Goal: Task Accomplishment & Management: Complete application form

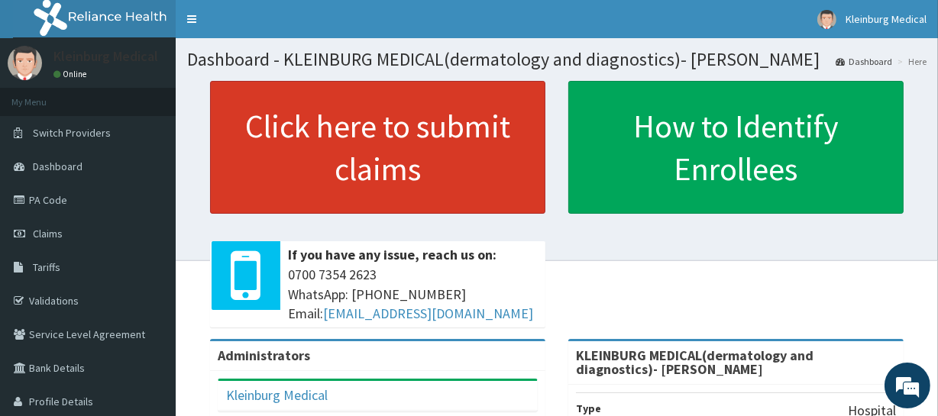
click at [400, 150] on link "Click here to submit claims" at bounding box center [377, 147] width 335 height 133
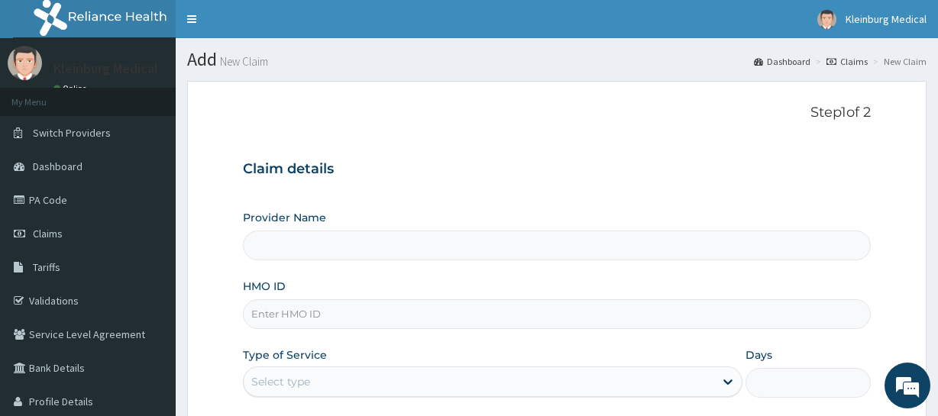
type input "KLEINBURG MEDICAL(dermatology and diagnostics)- [PERSON_NAME]"
click at [348, 318] on input "HMO ID" at bounding box center [556, 314] width 627 height 30
paste input "AVL/10209/A"
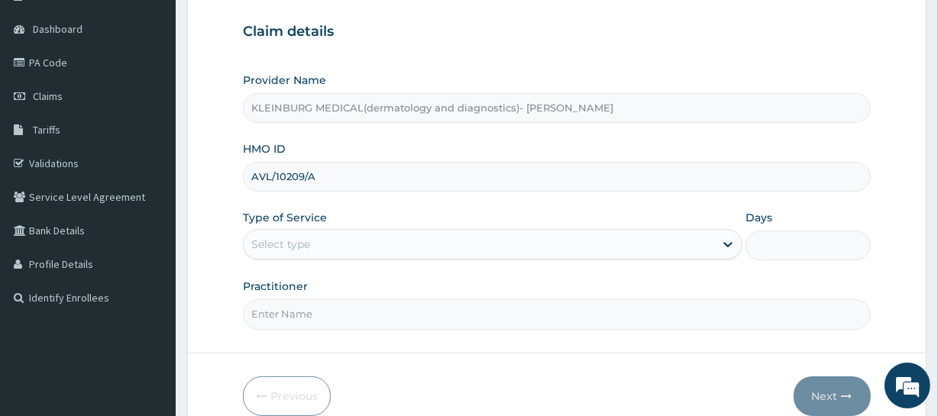
scroll to position [138, 0]
type input "AVL/10209/A"
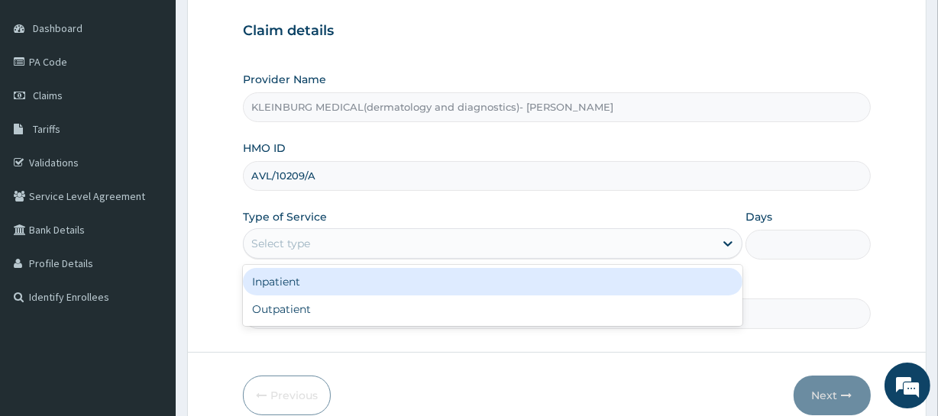
click at [448, 238] on div "Select type" at bounding box center [479, 243] width 471 height 24
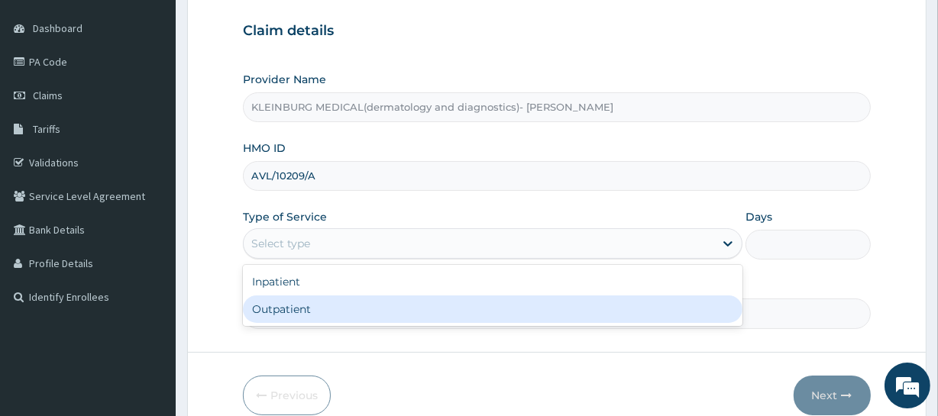
click at [388, 308] on div "Outpatient" at bounding box center [493, 310] width 500 height 28
type input "1"
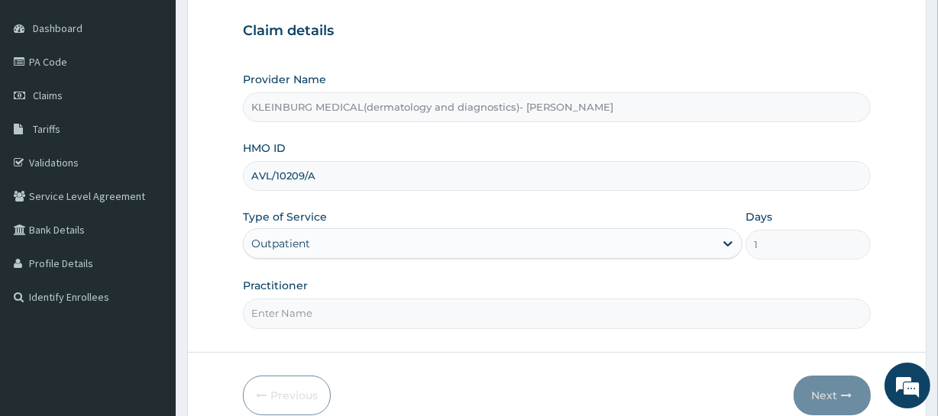
click at [387, 310] on input "Practitioner" at bounding box center [556, 314] width 627 height 30
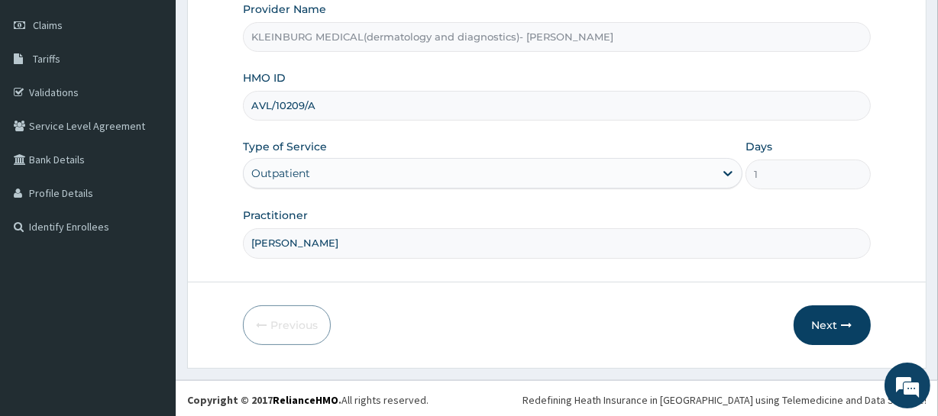
scroll to position [210, 0]
type input "[PERSON_NAME]"
click at [830, 316] on button "Next" at bounding box center [832, 324] width 77 height 40
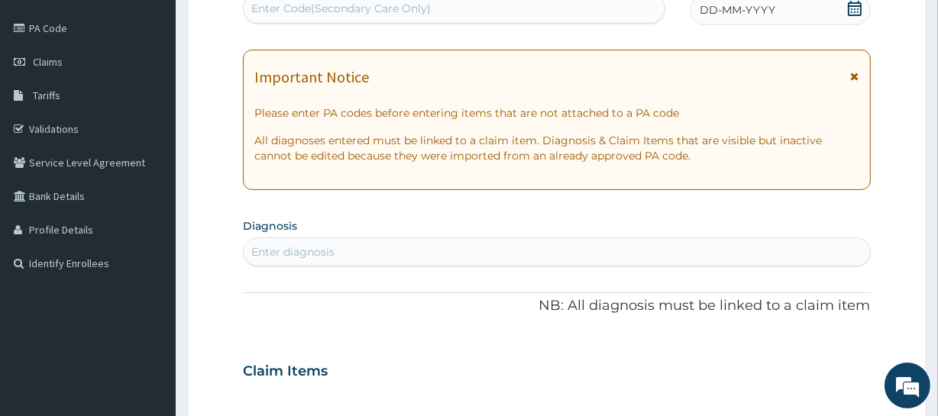
scroll to position [141, 0]
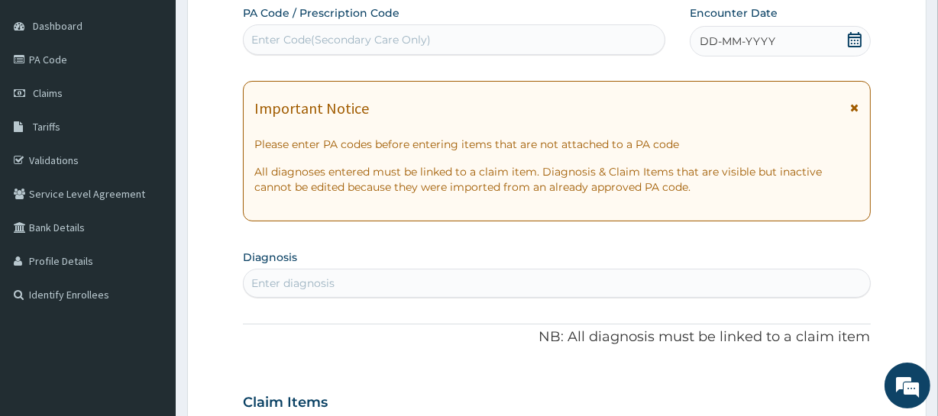
click at [856, 39] on icon at bounding box center [854, 39] width 15 height 15
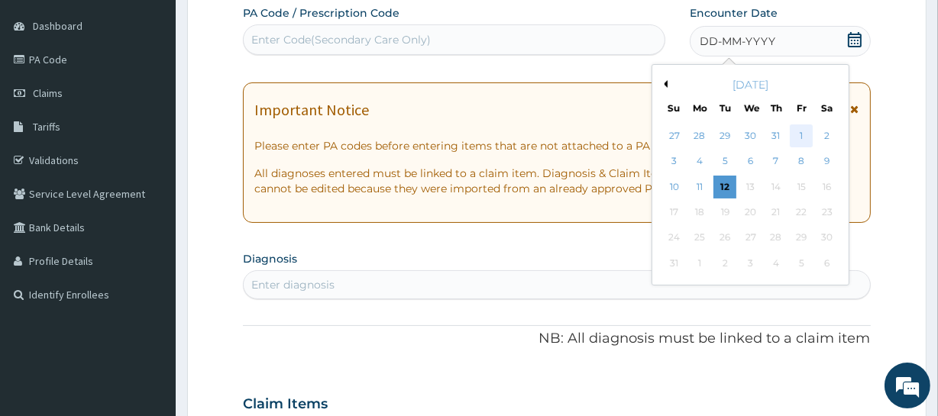
click at [795, 133] on div "1" at bounding box center [801, 136] width 23 height 23
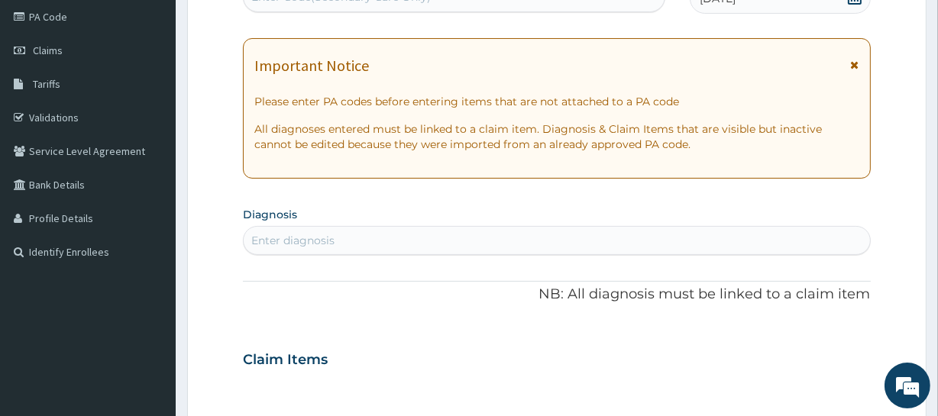
scroll to position [280, 0]
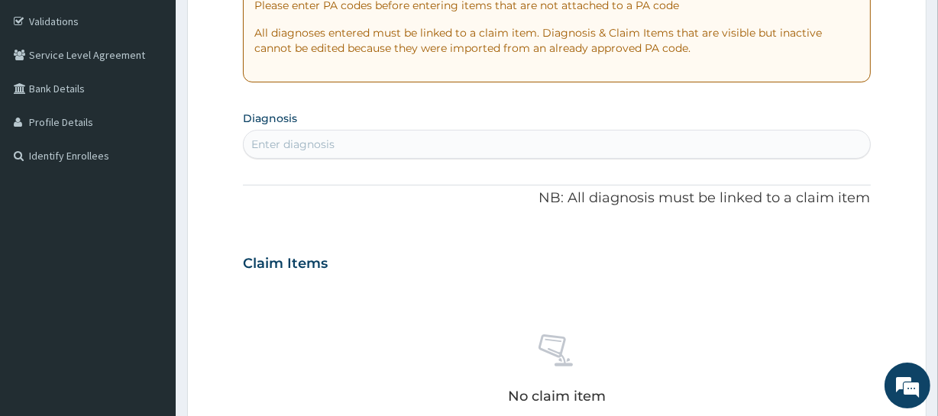
click at [448, 147] on div "Enter diagnosis" at bounding box center [557, 144] width 626 height 24
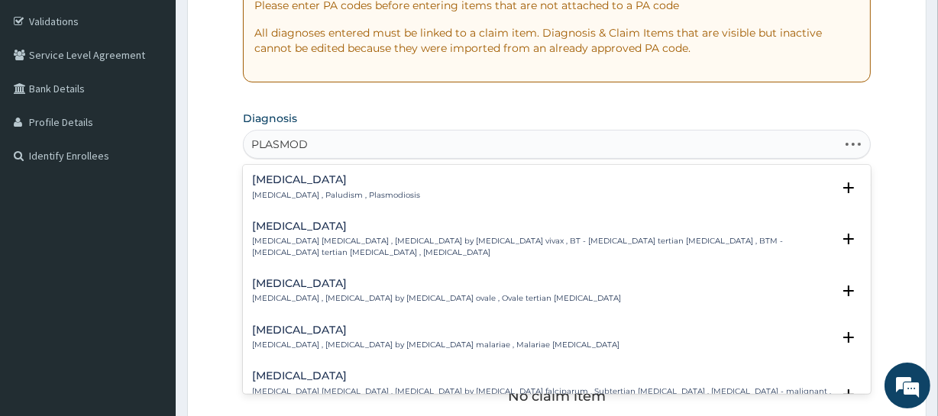
type input "PLASMODI"
click at [317, 178] on h4 "[MEDICAL_DATA]" at bounding box center [336, 179] width 168 height 11
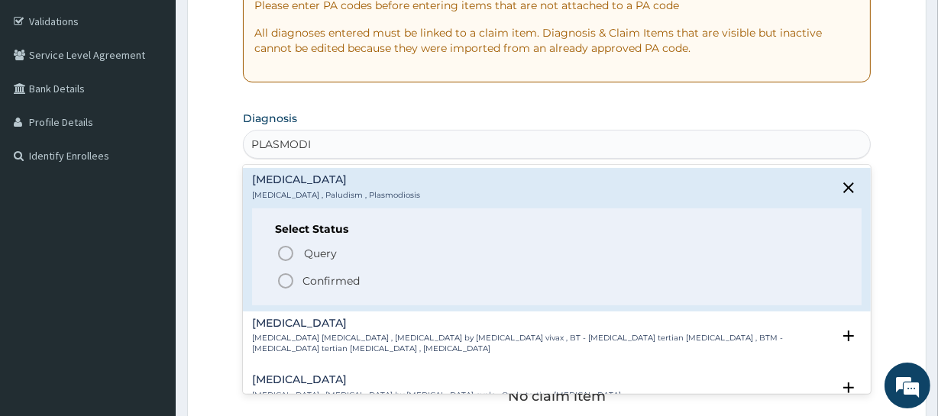
drag, startPoint x: 338, startPoint y: 279, endPoint x: 366, endPoint y: 235, distance: 51.9
click at [338, 277] on p "Confirmed" at bounding box center [331, 281] width 57 height 15
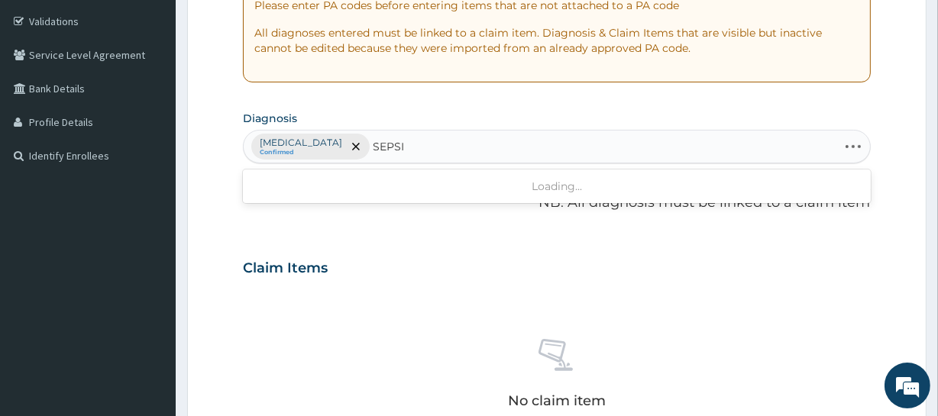
type input "[MEDICAL_DATA]"
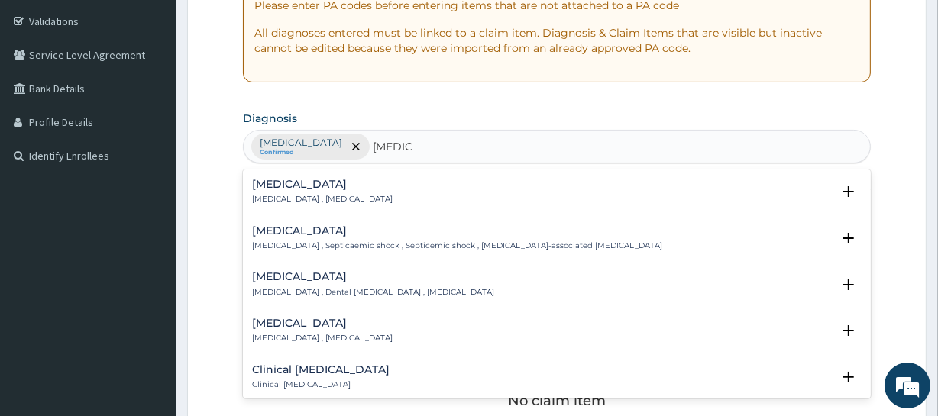
click at [353, 189] on div "[MEDICAL_DATA] [MEDICAL_DATA] , [MEDICAL_DATA]" at bounding box center [556, 192] width 609 height 27
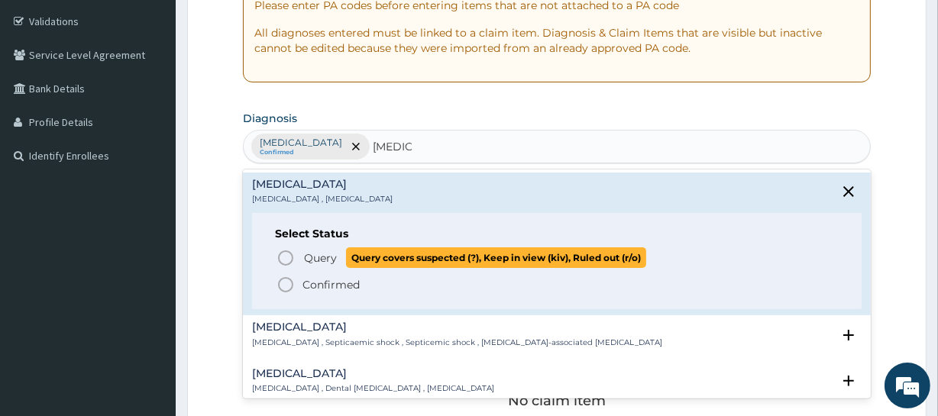
click at [351, 257] on span "Query covers suspected (?), Keep in view (kiv), Ruled out (r/o)" at bounding box center [496, 258] width 300 height 21
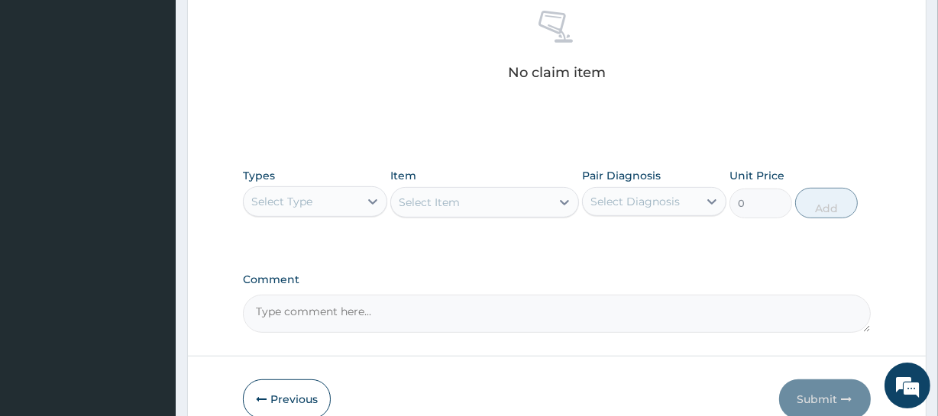
scroll to position [626, 0]
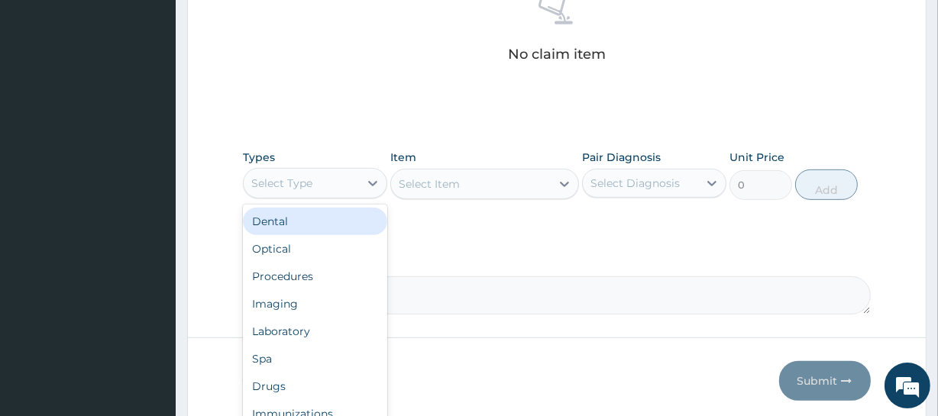
click at [355, 189] on div "Select Type" at bounding box center [301, 183] width 115 height 24
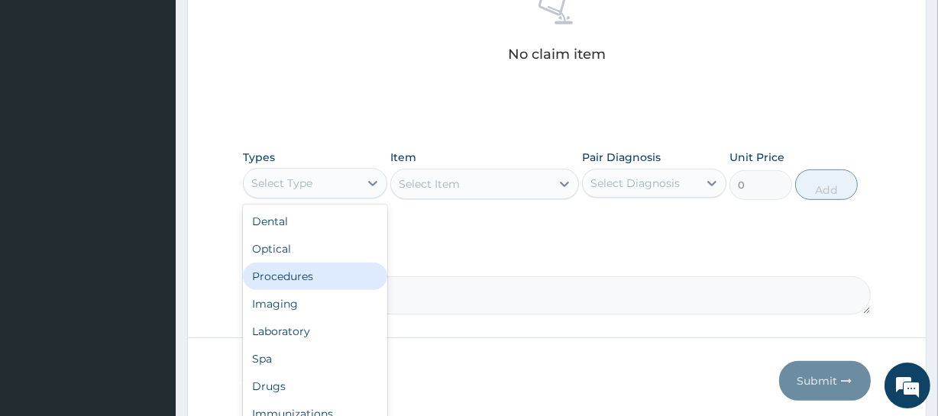
click at [309, 280] on div "Procedures" at bounding box center [315, 277] width 144 height 28
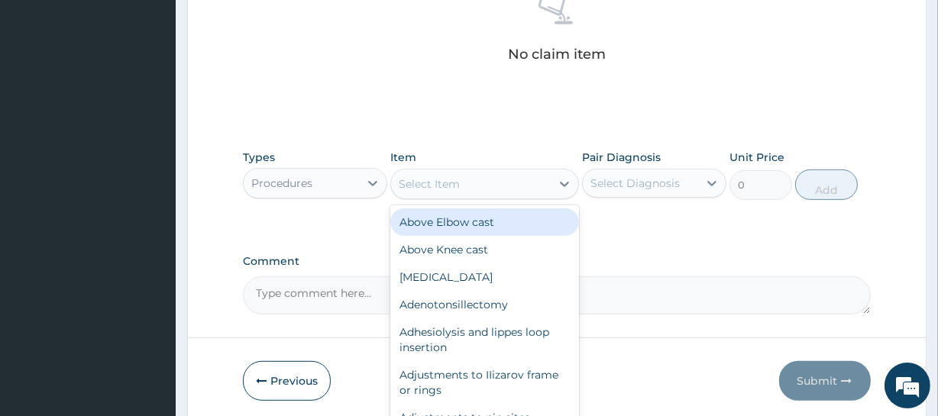
click at [509, 187] on div "Select Item" at bounding box center [470, 184] width 159 height 24
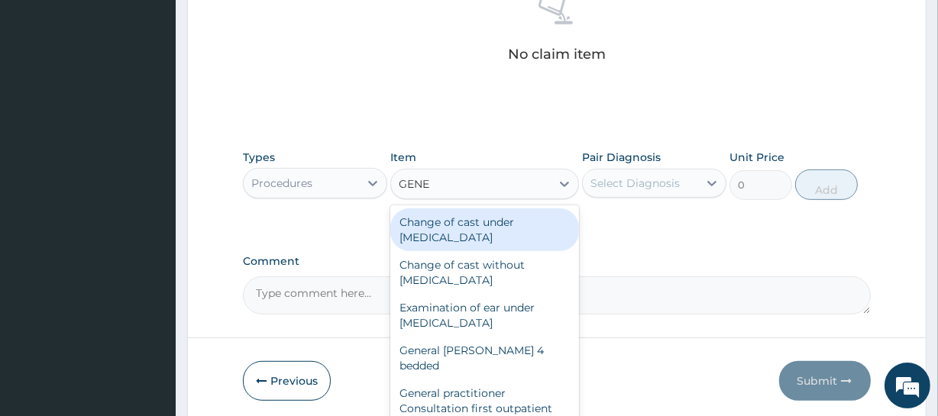
type input "GENER"
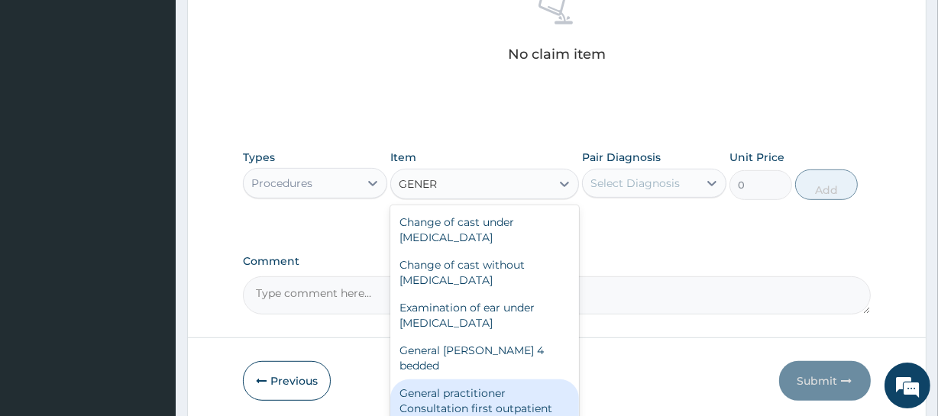
click at [485, 380] on div "General practitioner Consultation first outpatient consultation" at bounding box center [484, 409] width 188 height 58
type input "3795"
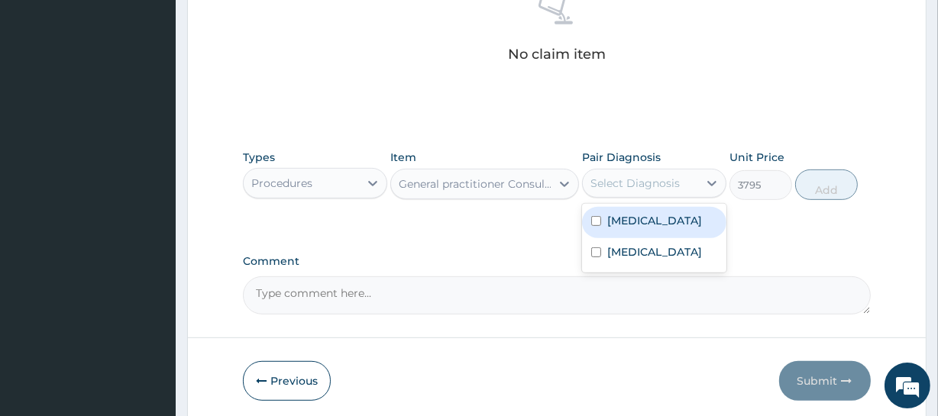
click at [640, 176] on div "Select Diagnosis" at bounding box center [635, 183] width 89 height 15
click at [648, 204] on div "[MEDICAL_DATA] [MEDICAL_DATA]" at bounding box center [654, 238] width 144 height 69
click at [649, 224] on div "[MEDICAL_DATA]" at bounding box center [654, 222] width 144 height 31
checkbox input "true"
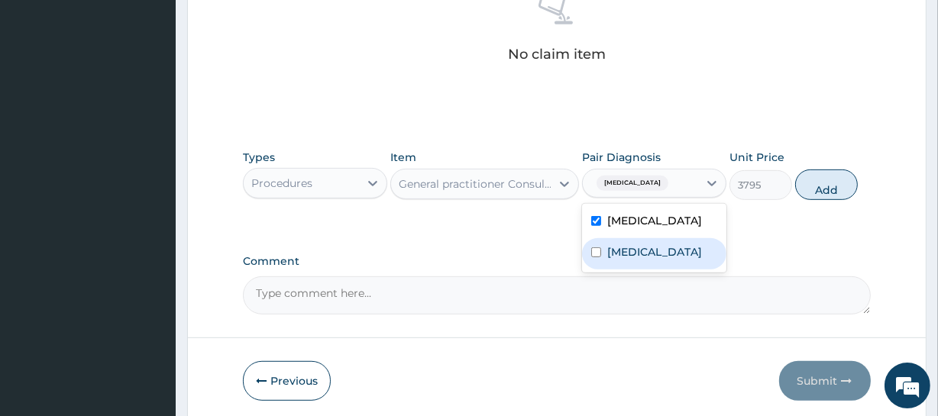
drag, startPoint x: 639, startPoint y: 244, endPoint x: 701, endPoint y: 216, distance: 67.3
click at [639, 244] on label "[MEDICAL_DATA]" at bounding box center [654, 251] width 95 height 15
checkbox input "true"
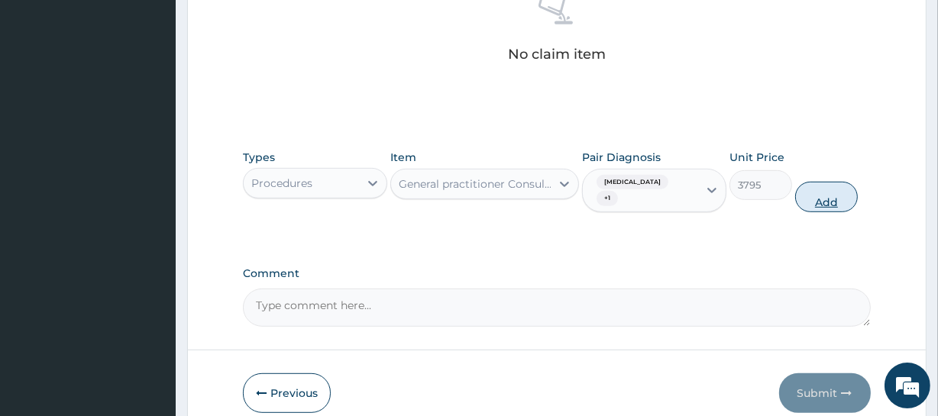
click at [815, 183] on button "Add" at bounding box center [826, 197] width 63 height 31
type input "0"
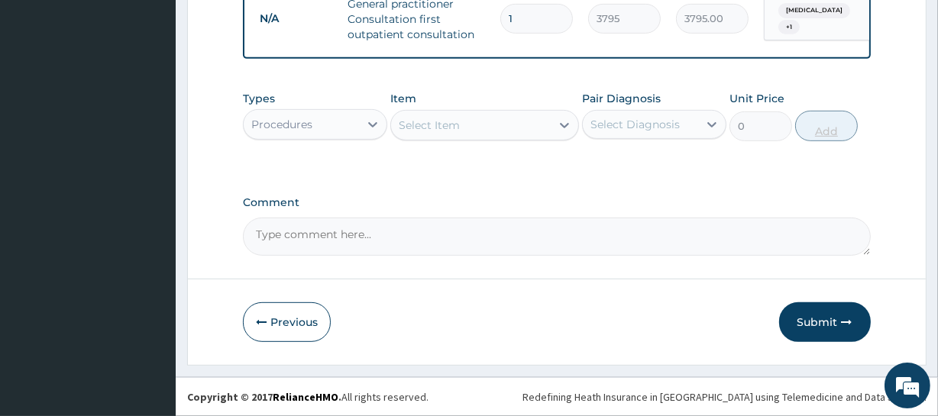
scroll to position [630, 0]
click at [338, 135] on div "Procedures" at bounding box center [301, 124] width 115 height 24
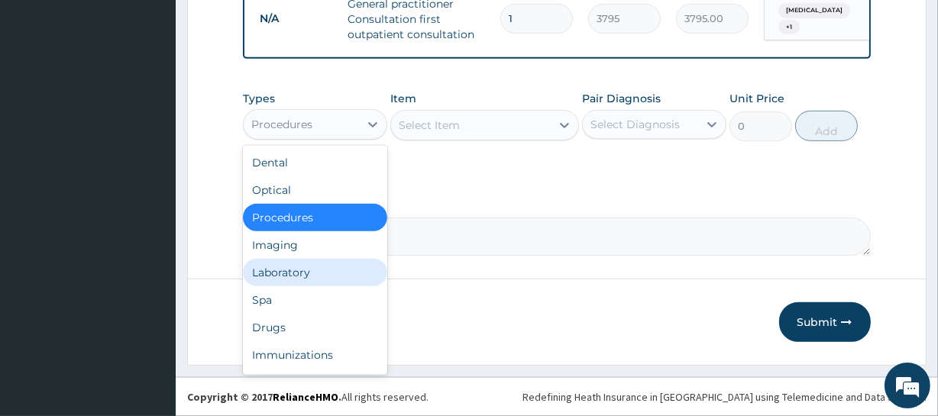
click at [305, 275] on div "Laboratory" at bounding box center [315, 273] width 144 height 28
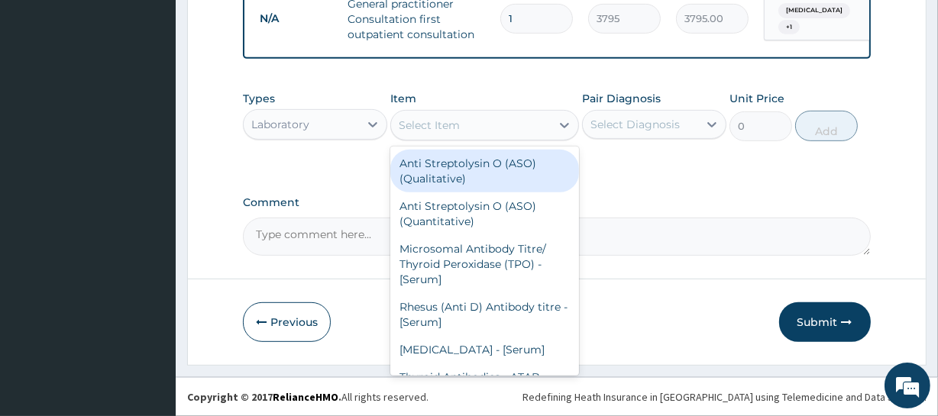
click at [507, 121] on div "Select Item" at bounding box center [470, 125] width 159 height 24
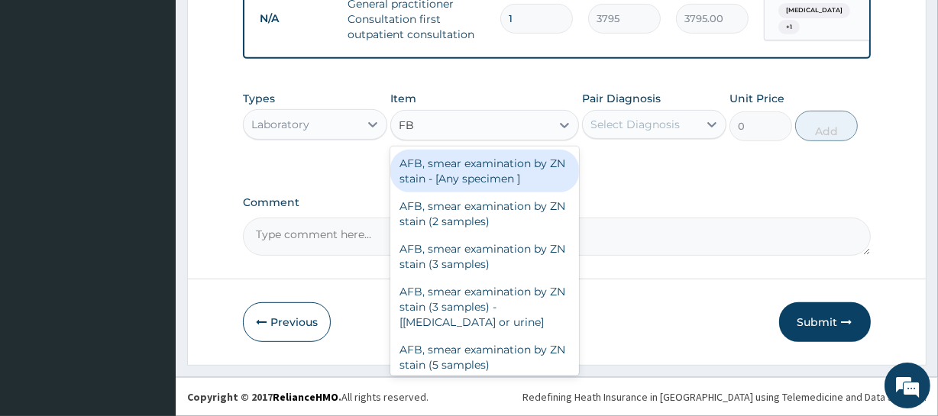
type input "FBC"
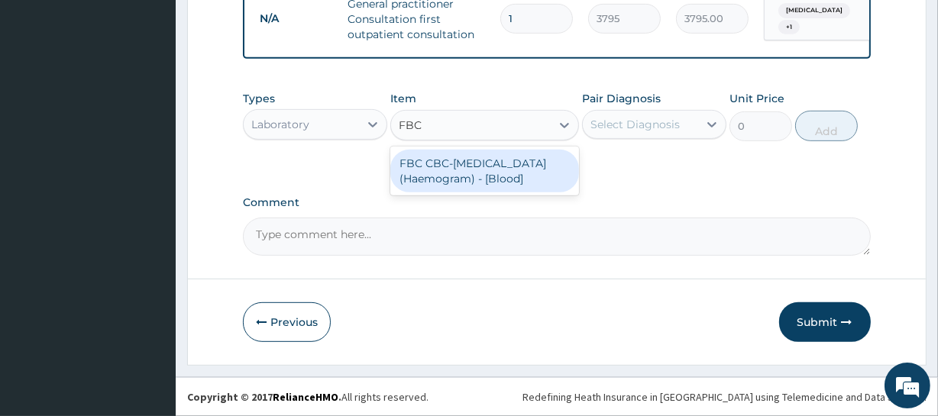
click at [516, 178] on div "FBC CBC-[MEDICAL_DATA] (Haemogram) - [Blood]" at bounding box center [484, 171] width 188 height 43
type input "4600"
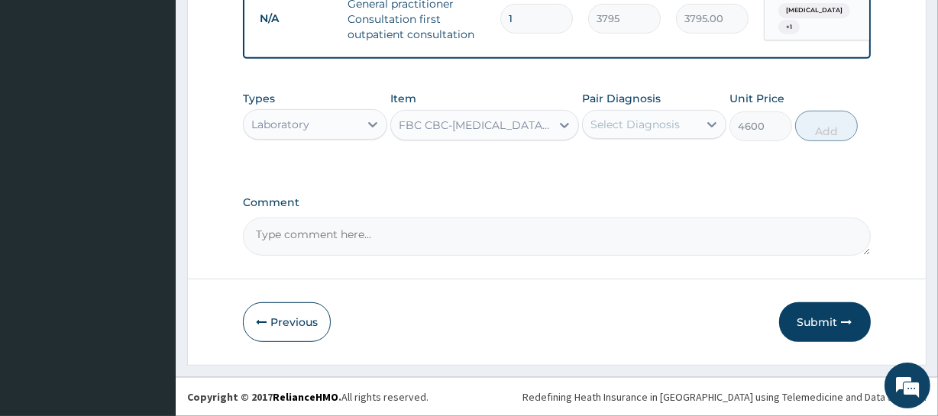
click at [657, 129] on div "Select Diagnosis" at bounding box center [635, 124] width 89 height 15
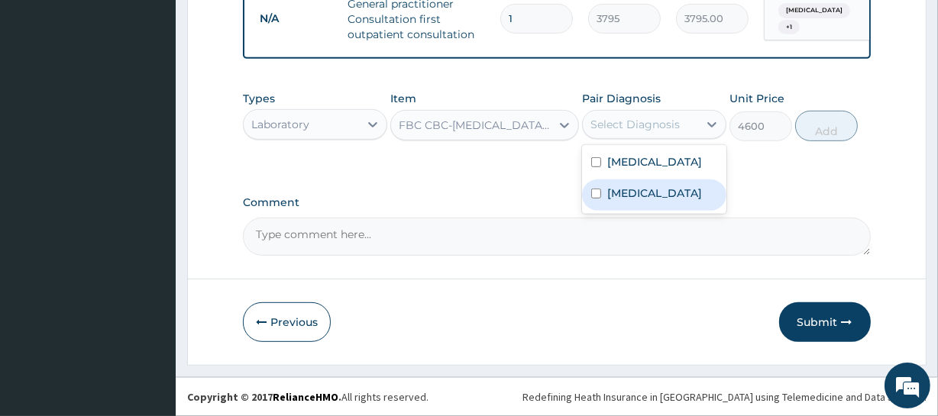
drag, startPoint x: 622, startPoint y: 209, endPoint x: 653, endPoint y: 181, distance: 41.7
click at [625, 199] on div "[MEDICAL_DATA]" at bounding box center [654, 195] width 144 height 31
checkbox input "true"
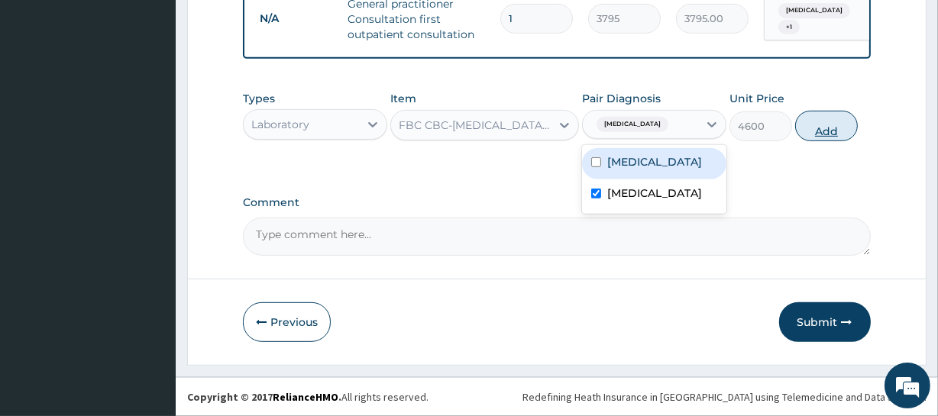
click at [823, 122] on button "Add" at bounding box center [826, 126] width 63 height 31
type input "0"
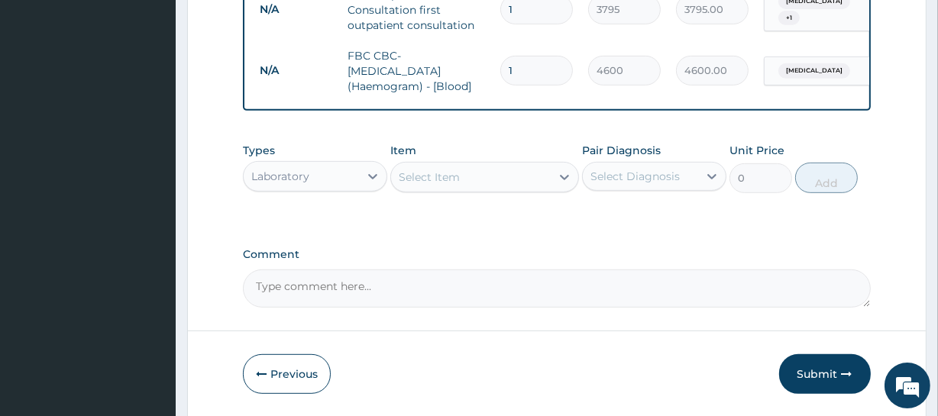
click at [507, 186] on div "Select Item" at bounding box center [470, 177] width 159 height 24
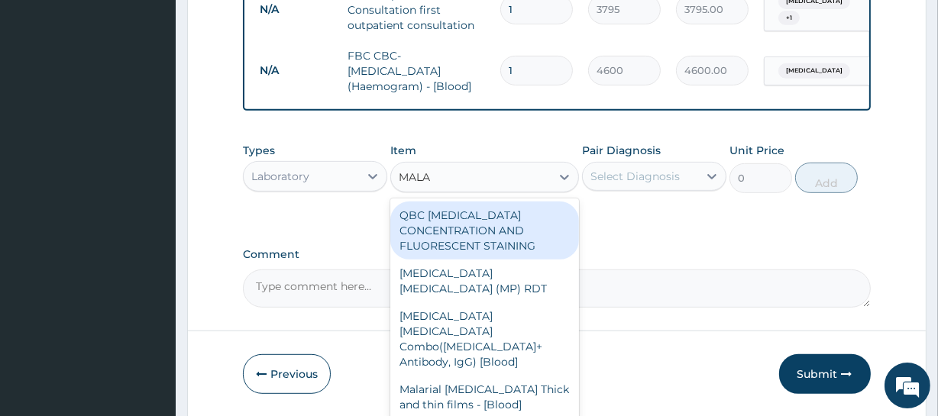
type input "MALAR"
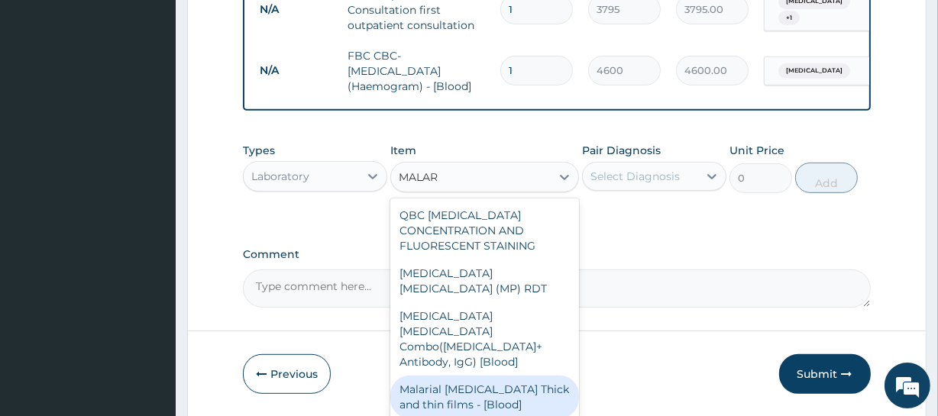
click at [487, 376] on div "Malarial [MEDICAL_DATA] Thick and thin films - [Blood]" at bounding box center [484, 397] width 188 height 43
type input "1725"
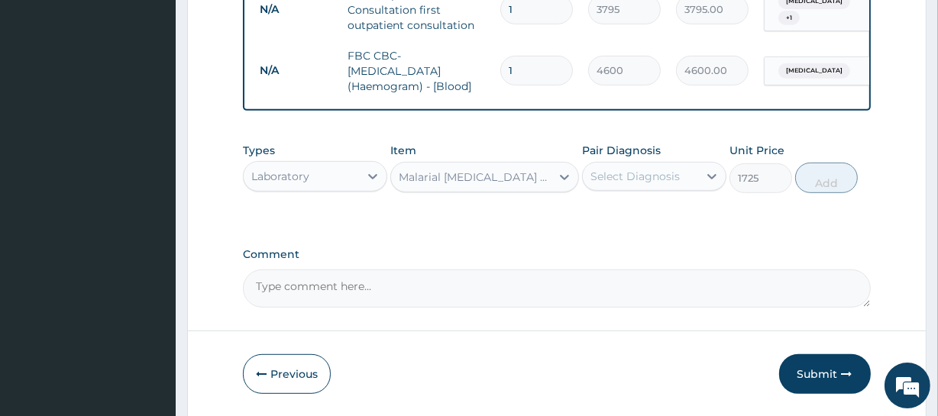
click at [698, 189] on div "Select Diagnosis" at bounding box center [640, 176] width 115 height 24
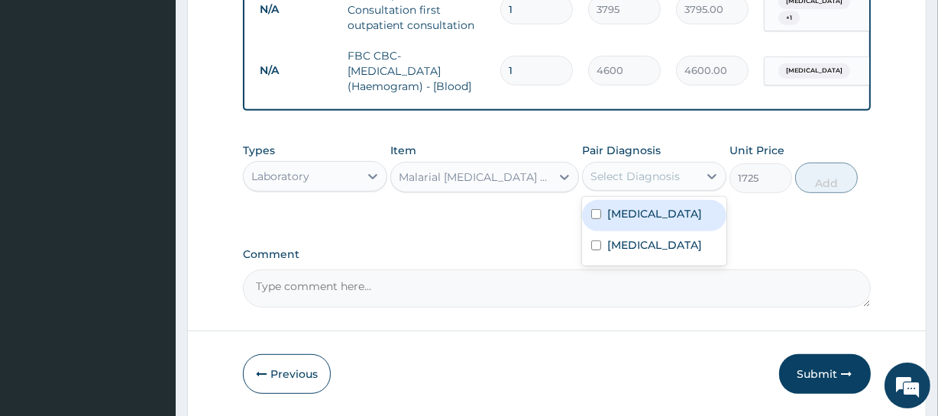
click at [672, 221] on div "[MEDICAL_DATA]" at bounding box center [654, 215] width 144 height 31
checkbox input "true"
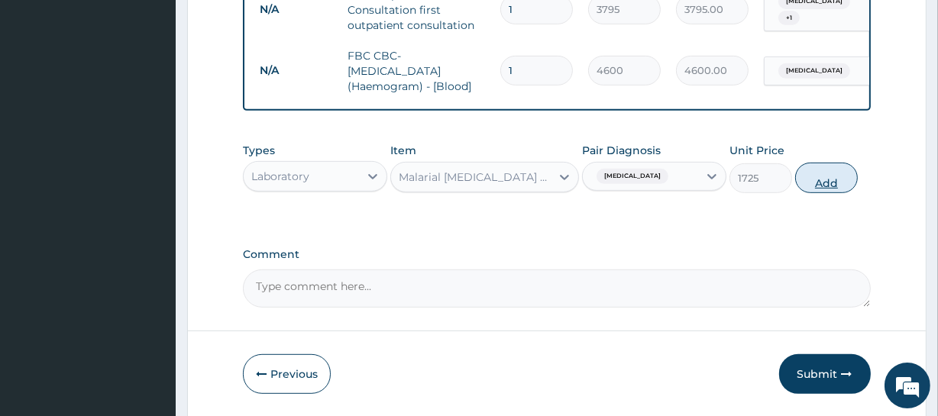
click at [810, 193] on button "Add" at bounding box center [826, 178] width 63 height 31
type input "0"
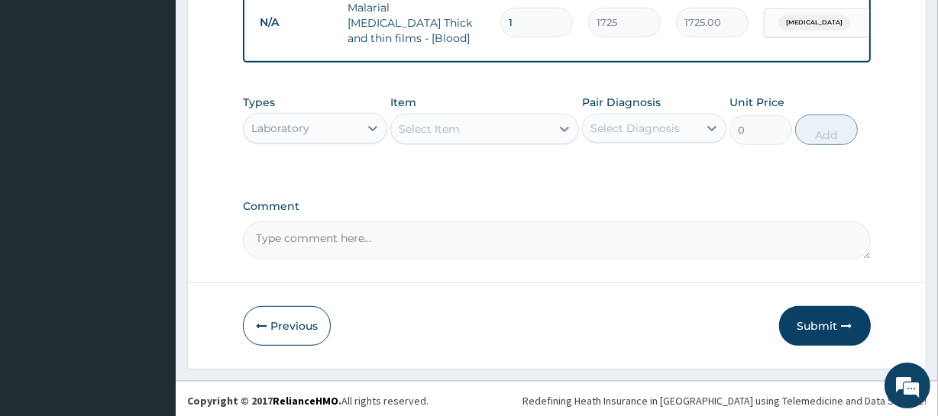
scroll to position [744, 0]
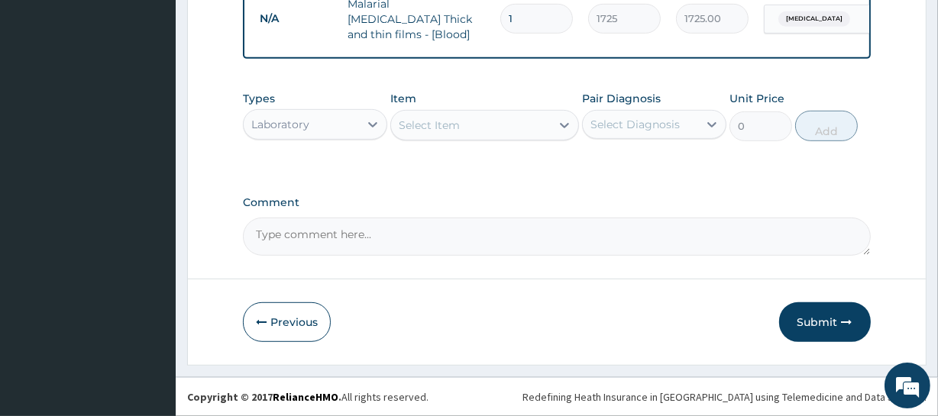
click at [329, 135] on div "Laboratory" at bounding box center [301, 124] width 115 height 24
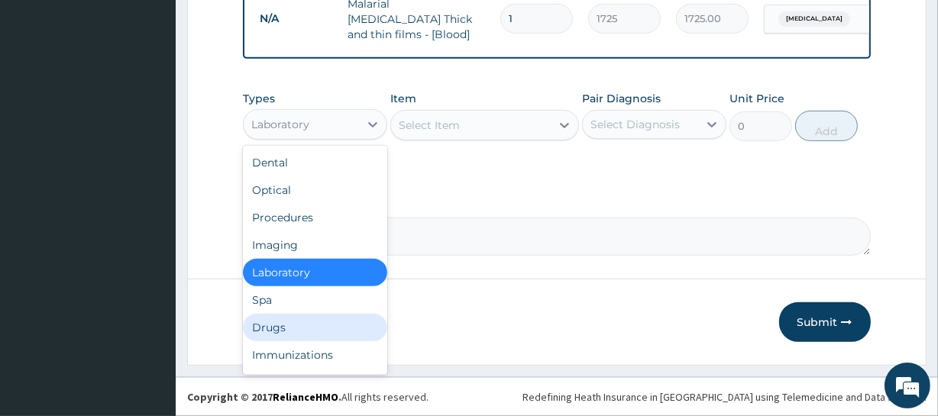
drag, startPoint x: 283, startPoint y: 325, endPoint x: 370, endPoint y: 222, distance: 135.0
click at [280, 312] on div "Dental Optical Procedures Imaging Laboratory Spa Drugs Immunizations Others Gym" at bounding box center [315, 260] width 144 height 229
click at [298, 335] on div "Drugs" at bounding box center [315, 328] width 144 height 28
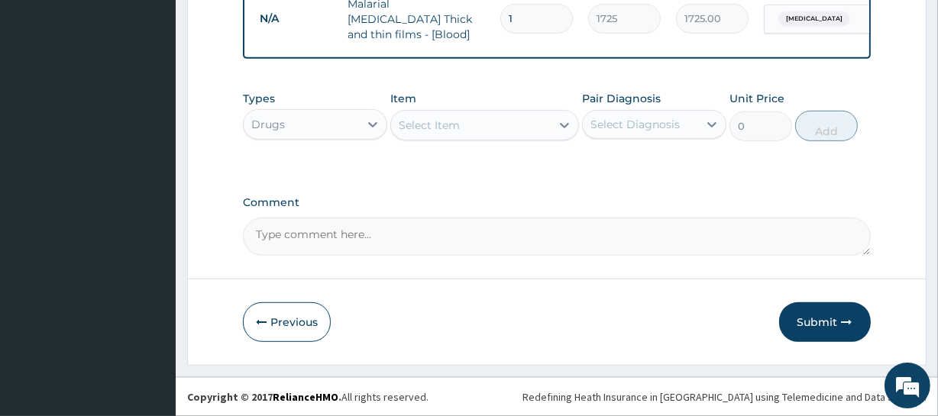
click at [547, 131] on div "Select Item" at bounding box center [470, 125] width 159 height 24
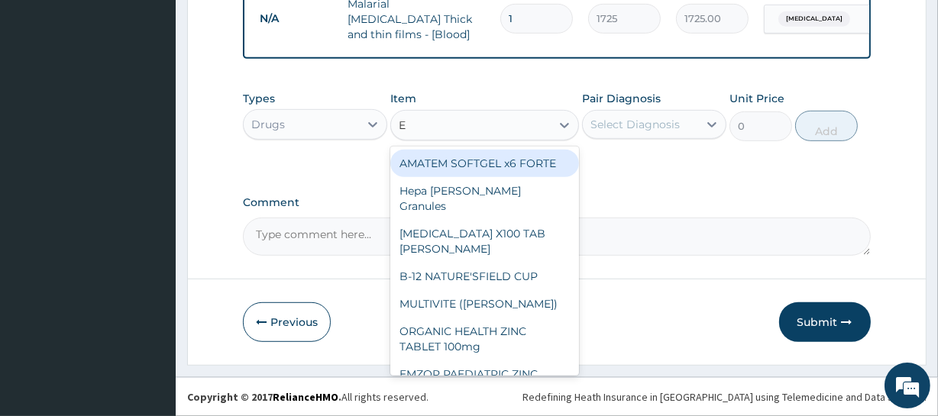
type input "E M"
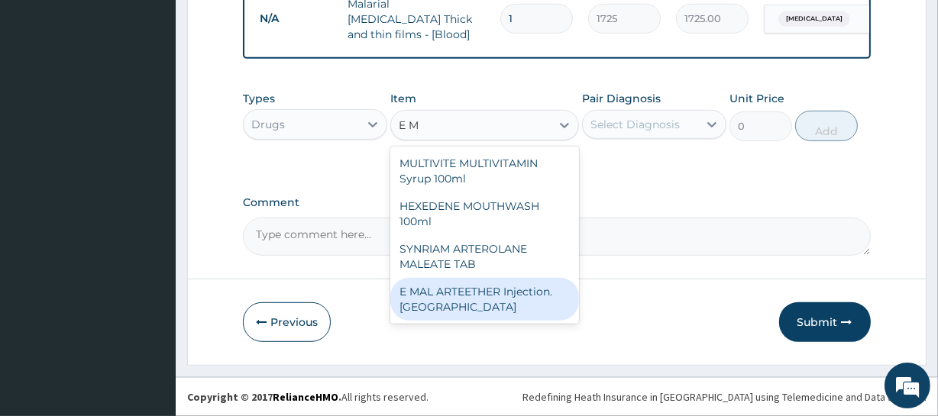
click at [497, 309] on div "E MAL ARTEETHER Injection. [GEOGRAPHIC_DATA]" at bounding box center [484, 299] width 188 height 43
type input "1897.5"
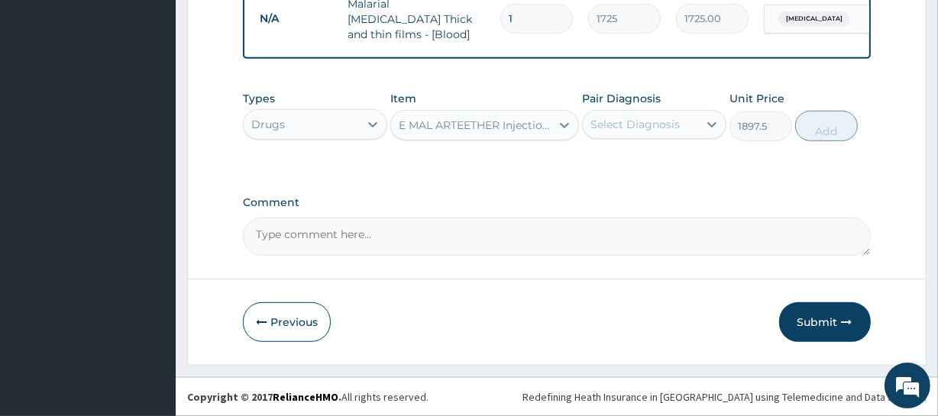
click at [643, 115] on div "Select Diagnosis" at bounding box center [640, 124] width 115 height 24
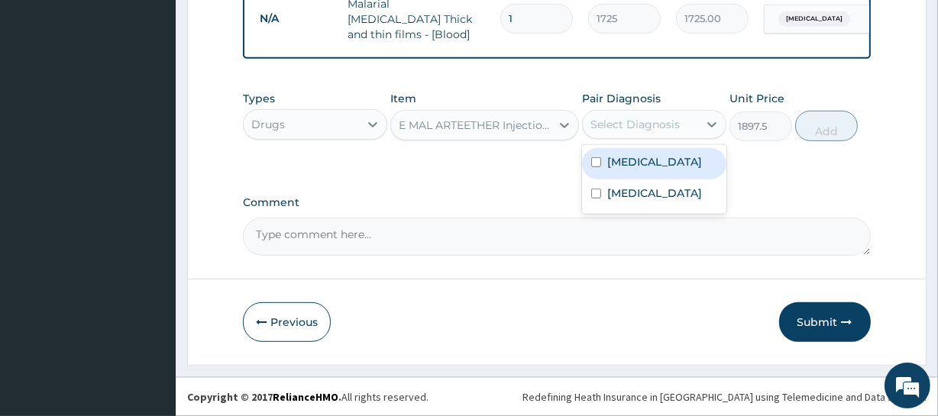
click at [639, 160] on label "[MEDICAL_DATA]" at bounding box center [654, 161] width 95 height 15
checkbox input "true"
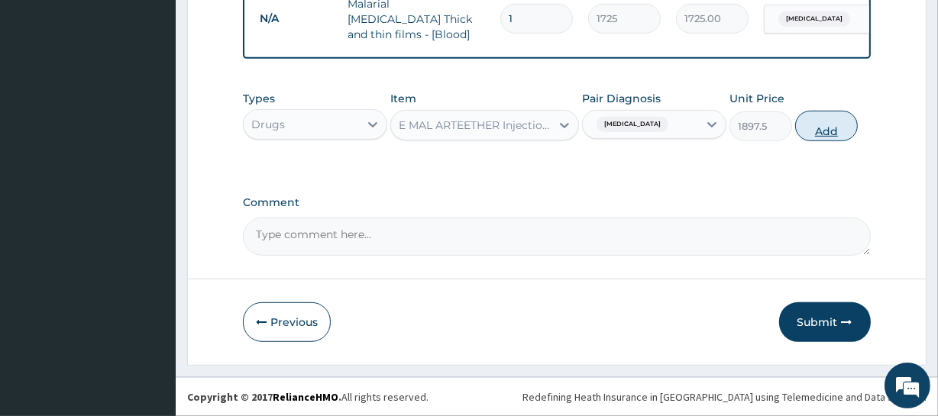
click at [833, 121] on button "Add" at bounding box center [826, 126] width 63 height 31
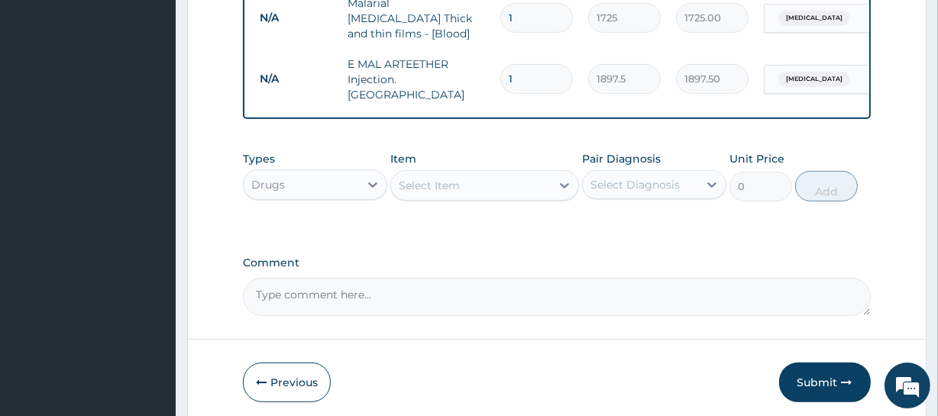
click at [516, 184] on div "Select Item" at bounding box center [470, 185] width 159 height 24
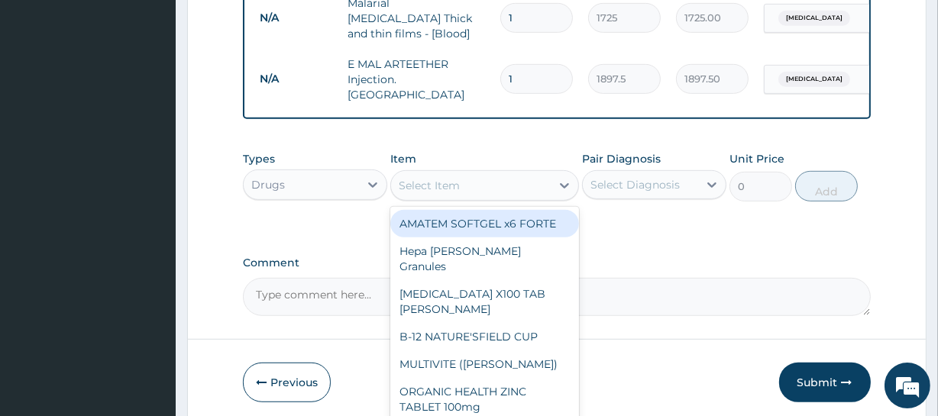
click at [493, 219] on div "AMATEM SOFTGEL x6 FORTE" at bounding box center [484, 224] width 188 height 28
type input "506"
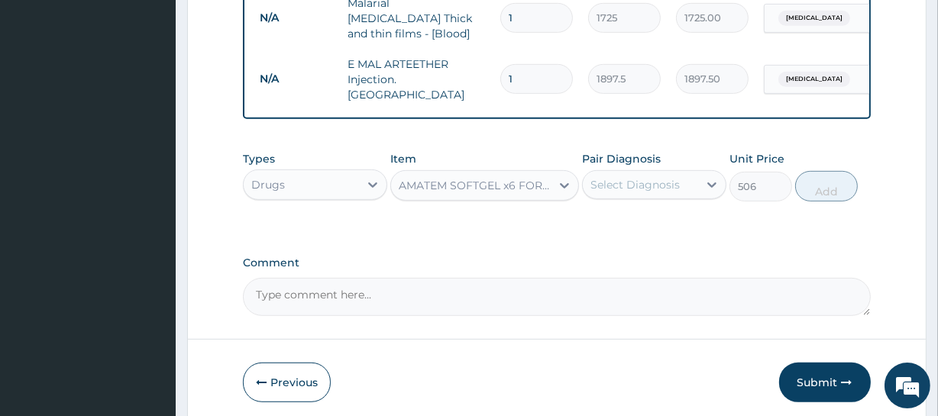
click at [636, 183] on div "Select Diagnosis" at bounding box center [635, 184] width 89 height 15
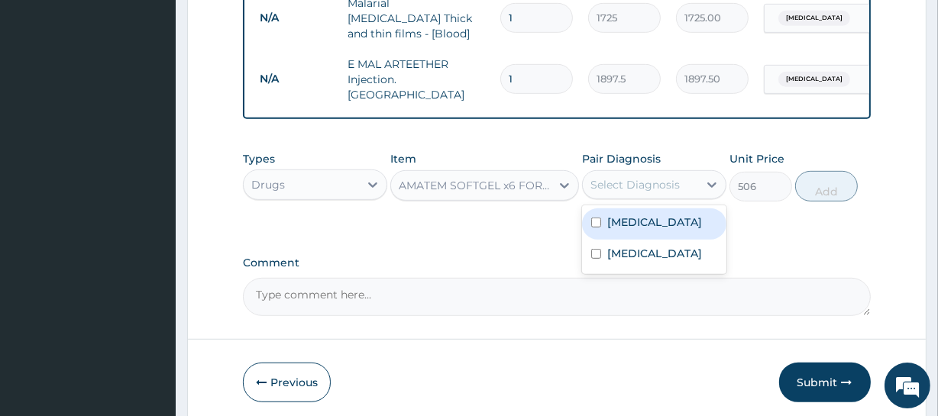
click at [646, 219] on label "[MEDICAL_DATA]" at bounding box center [654, 222] width 95 height 15
checkbox input "true"
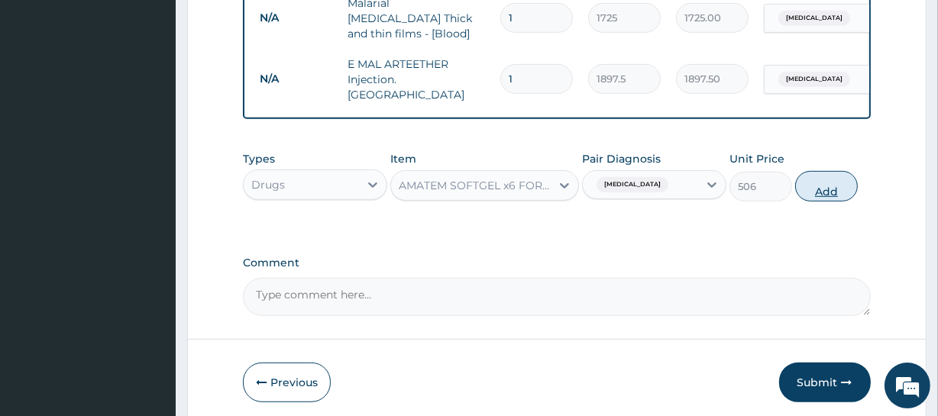
click at [817, 182] on button "Add" at bounding box center [826, 186] width 63 height 31
type input "0"
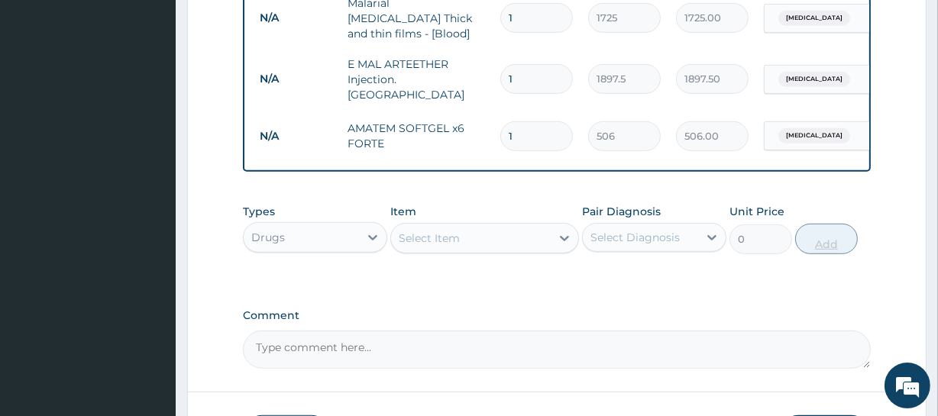
type input "0.00"
type input "6"
type input "3036.00"
type input "6"
click at [437, 235] on div "Select Item" at bounding box center [429, 238] width 61 height 15
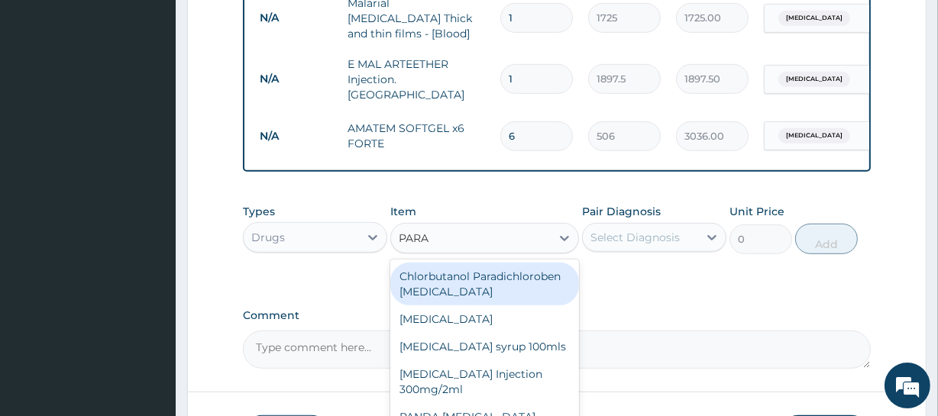
type input "PARAC"
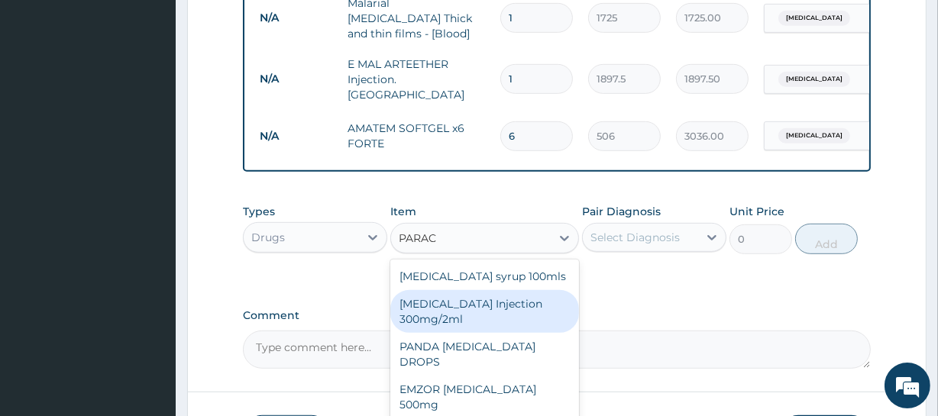
click at [497, 305] on div "[MEDICAL_DATA] Injection 300mg/2ml" at bounding box center [484, 311] width 188 height 43
type input "278.3"
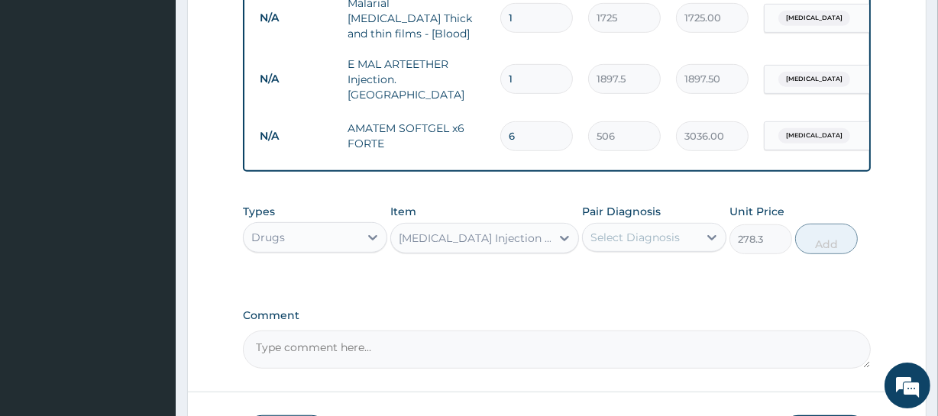
click at [664, 230] on div "Select Diagnosis" at bounding box center [635, 237] width 89 height 15
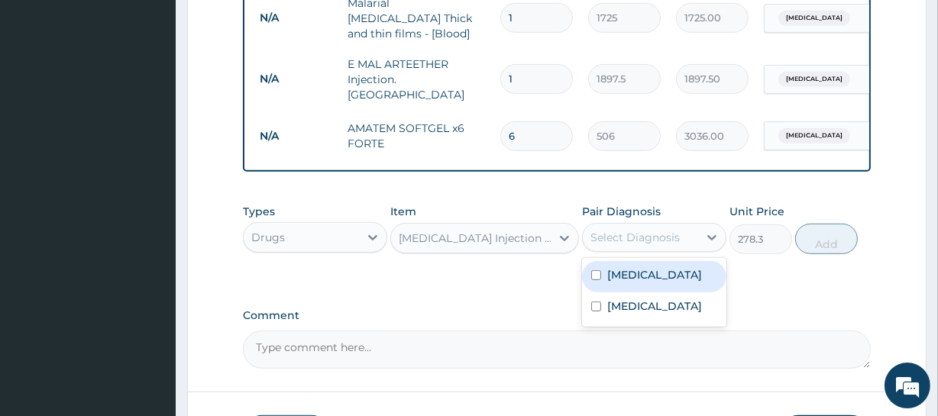
drag, startPoint x: 647, startPoint y: 273, endPoint x: 652, endPoint y: 283, distance: 10.9
click at [649, 274] on div "[MEDICAL_DATA]" at bounding box center [654, 276] width 144 height 31
checkbox input "true"
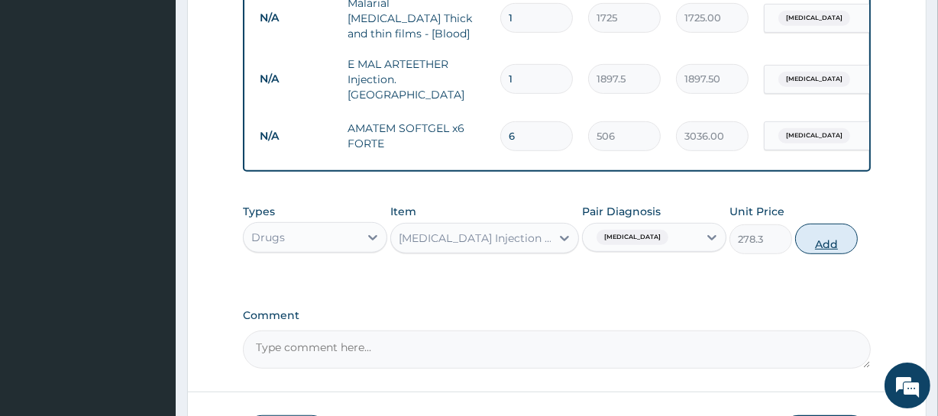
click at [821, 229] on button "Add" at bounding box center [826, 239] width 63 height 31
type input "0"
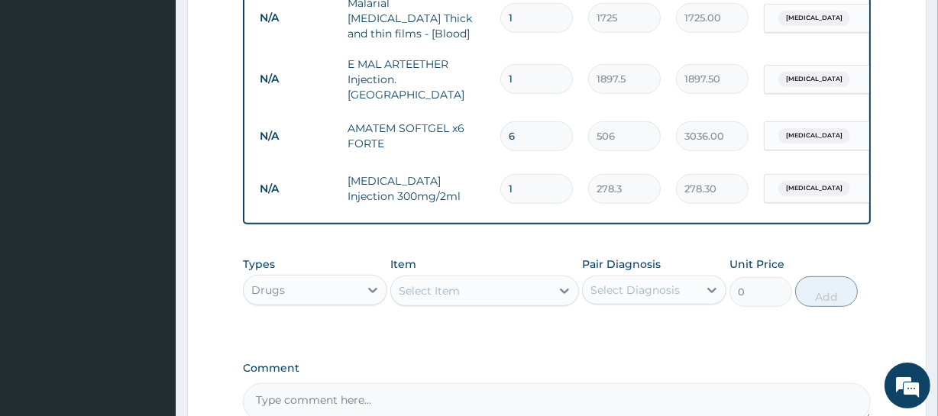
type input "0.00"
type input "2"
type input "556.60"
type input "2"
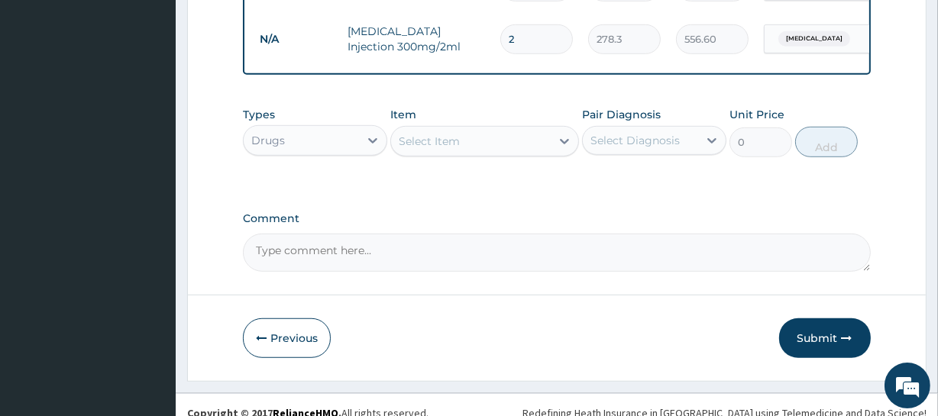
scroll to position [903, 0]
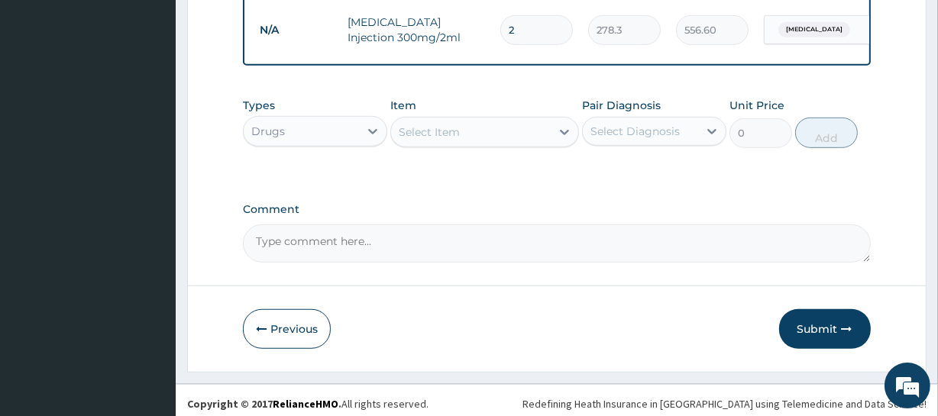
click at [468, 124] on div "Select Item" at bounding box center [470, 132] width 159 height 24
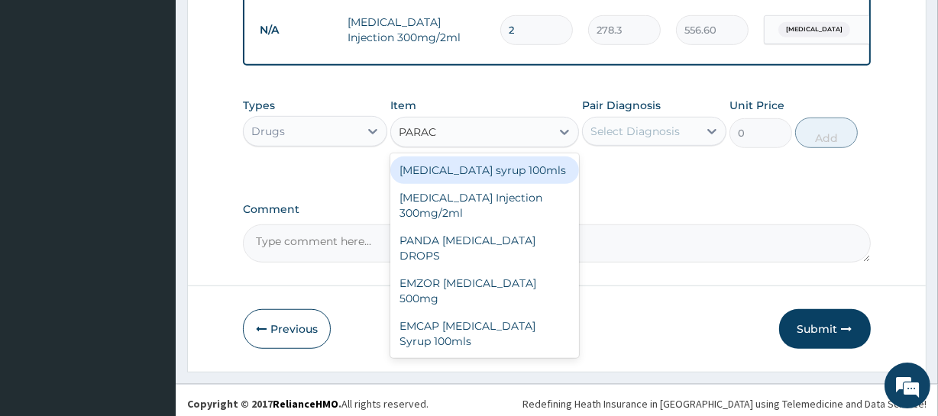
type input "PARACE"
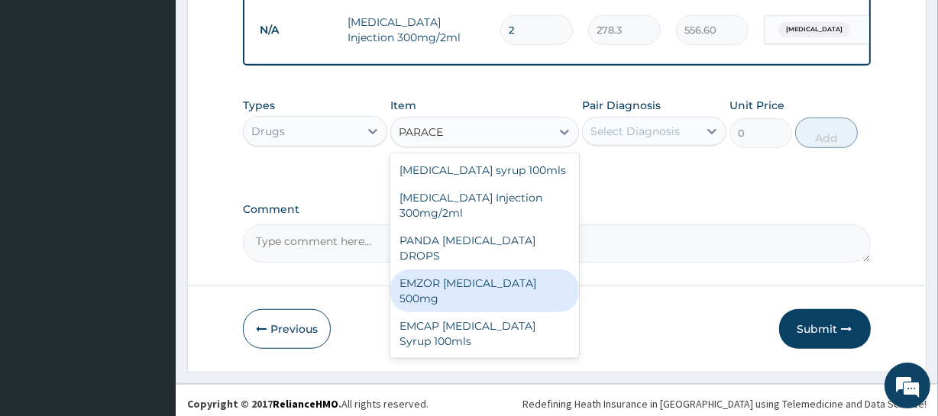
click at [507, 270] on div "EMZOR [MEDICAL_DATA] 500mg" at bounding box center [484, 291] width 188 height 43
type input "25.3"
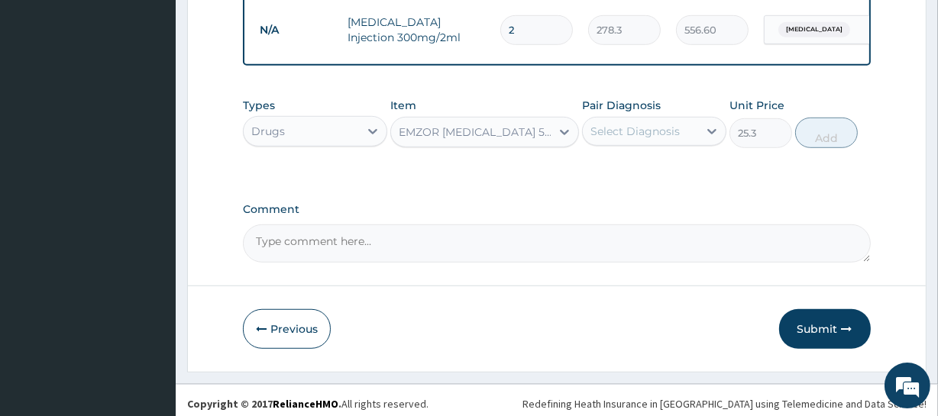
click at [691, 128] on div "Select Diagnosis" at bounding box center [640, 131] width 115 height 24
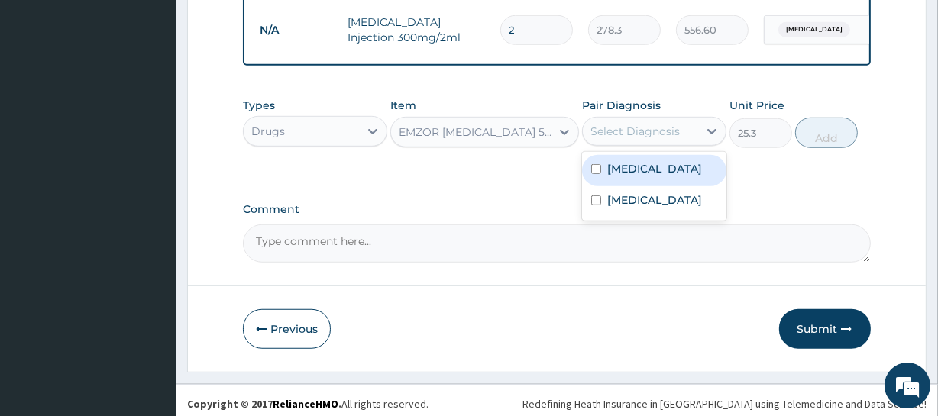
drag, startPoint x: 678, startPoint y: 161, endPoint x: 678, endPoint y: 170, distance: 8.4
click at [678, 167] on div "[MEDICAL_DATA]" at bounding box center [654, 170] width 144 height 31
checkbox input "true"
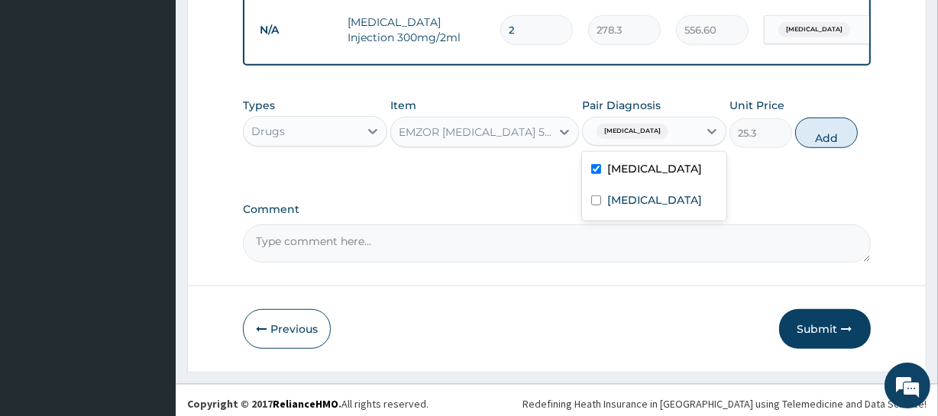
click at [841, 134] on button "Add" at bounding box center [826, 133] width 63 height 31
type input "0"
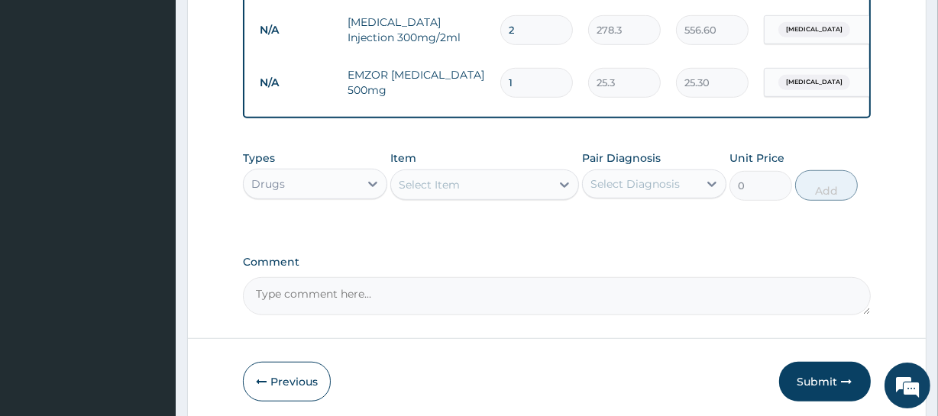
type input "18"
type input "455.40"
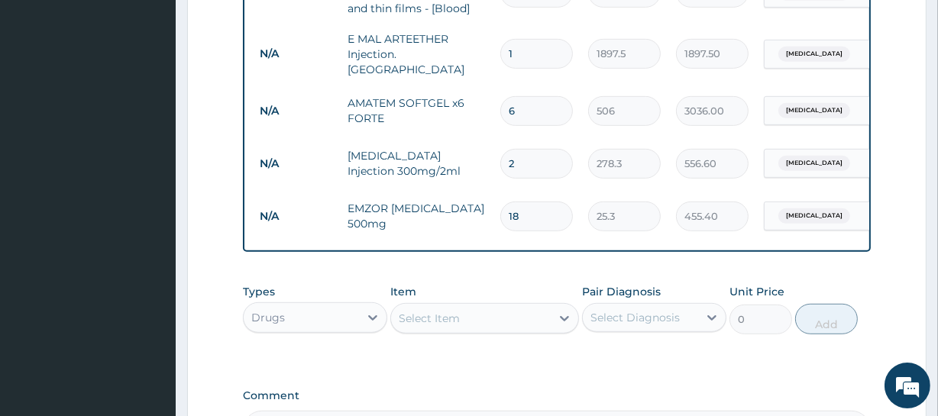
scroll to position [957, 0]
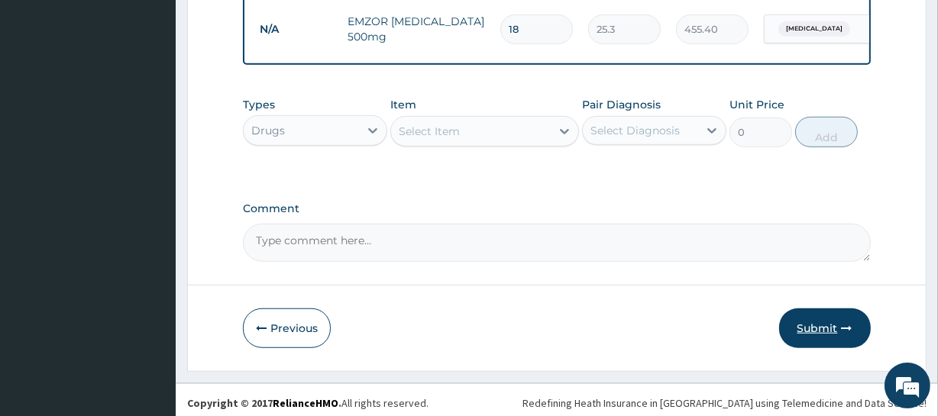
type input "18"
click at [847, 323] on icon "button" at bounding box center [847, 328] width 11 height 11
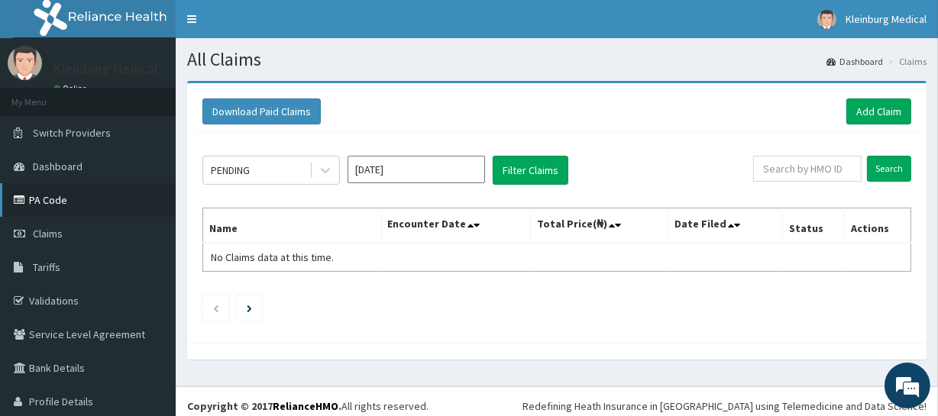
click at [53, 205] on link "PA Code" at bounding box center [88, 200] width 176 height 34
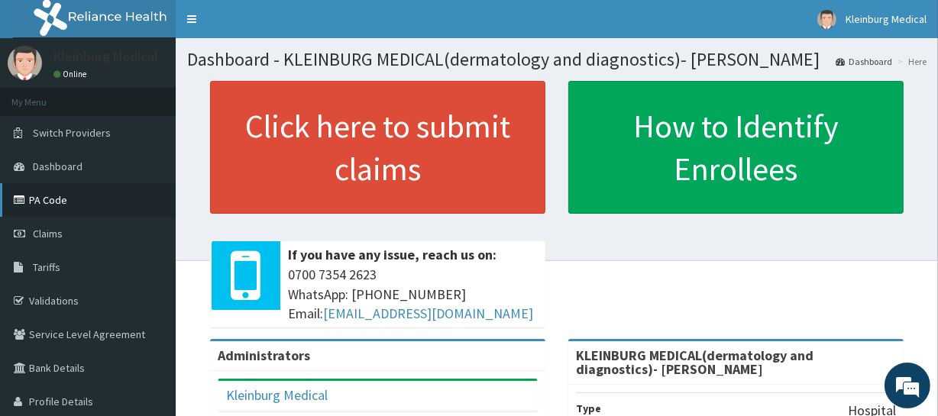
click at [49, 202] on link "PA Code" at bounding box center [88, 200] width 176 height 34
